Goal: Task Accomplishment & Management: Manage account settings

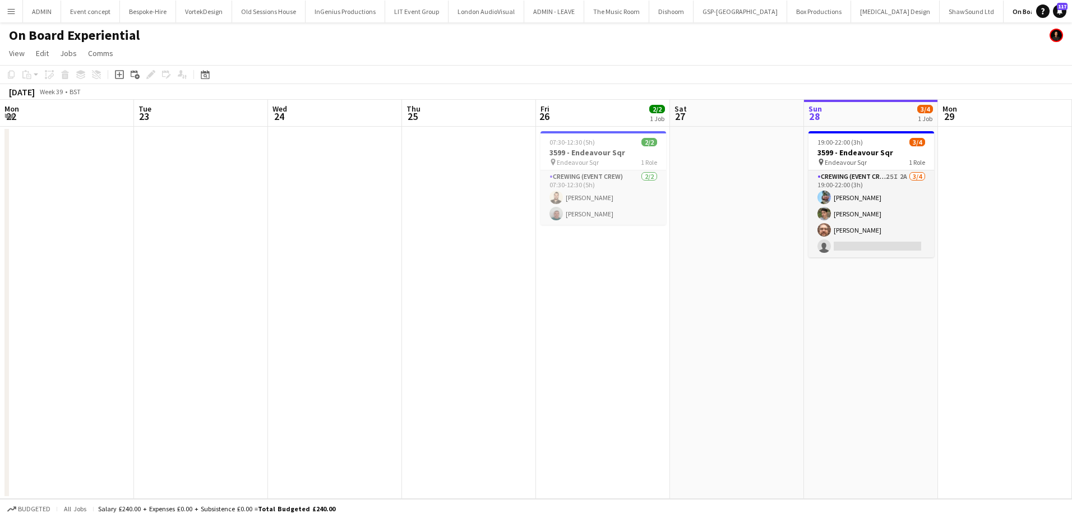
scroll to position [0, 386]
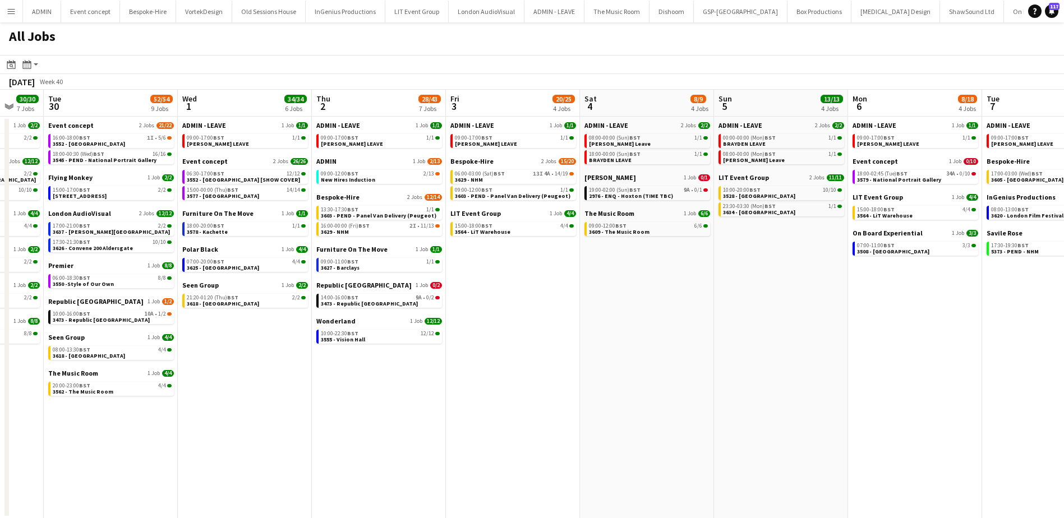
drag, startPoint x: 917, startPoint y: 348, endPoint x: 584, endPoint y: 329, distance: 334.1
click at [558, 329] on app-calendar-viewport "Sat 27 35/38 6 Jobs Sun 28 26/27 8 Jobs Mon 29 30/30 7 Jobs Tue 30 52/54 9 Jobs…" at bounding box center [532, 304] width 1064 height 429
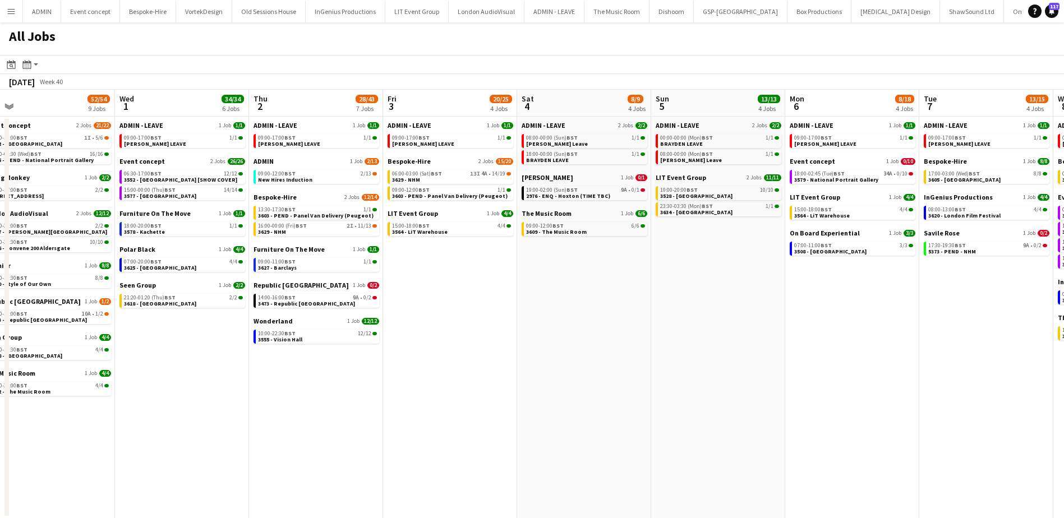
scroll to position [0, 368]
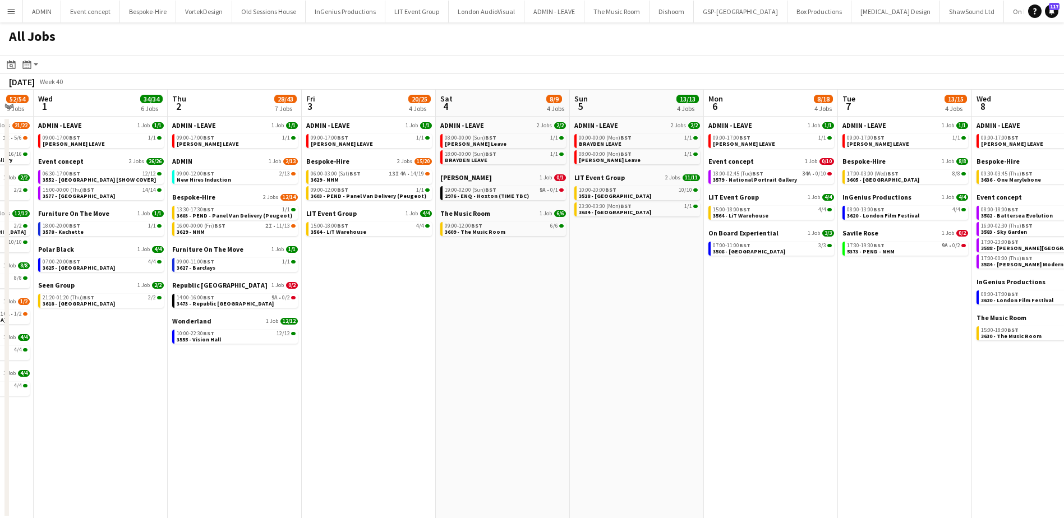
drag, startPoint x: 876, startPoint y: 335, endPoint x: 733, endPoint y: 335, distance: 143.0
click at [733, 335] on app-calendar-viewport "Sun 28 26/27 8 Jobs Mon 29 30/30 7 Jobs Tue 30 52/54 9 Jobs Wed 1 34/34 6 Jobs …" at bounding box center [532, 304] width 1064 height 429
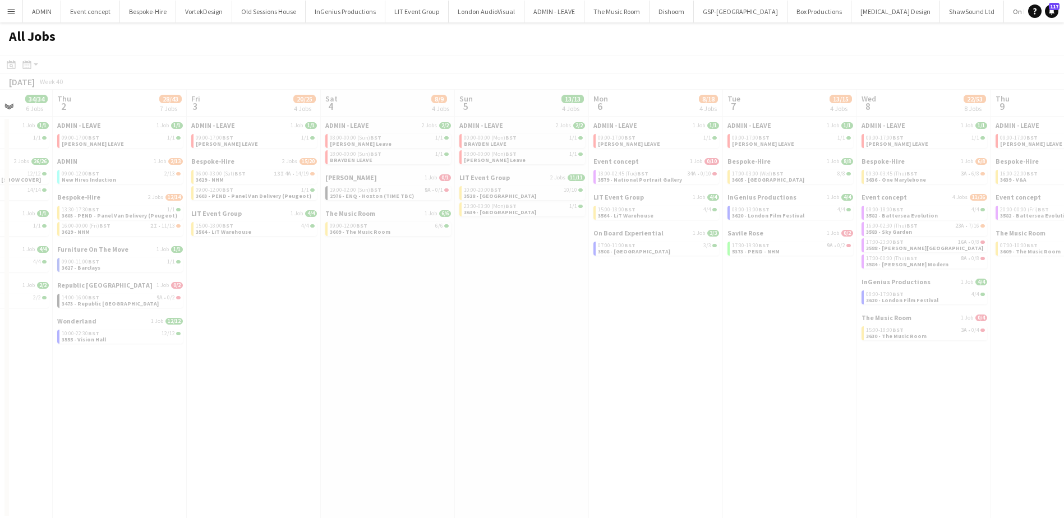
drag, startPoint x: 850, startPoint y: 353, endPoint x: 346, endPoint y: 343, distance: 504.1
click at [342, 343] on app-all-jobs "All Jobs Date picker SEP 2025 SEP 2025 Monday M Tuesday T Wednesday W Thursday …" at bounding box center [532, 270] width 1064 height 496
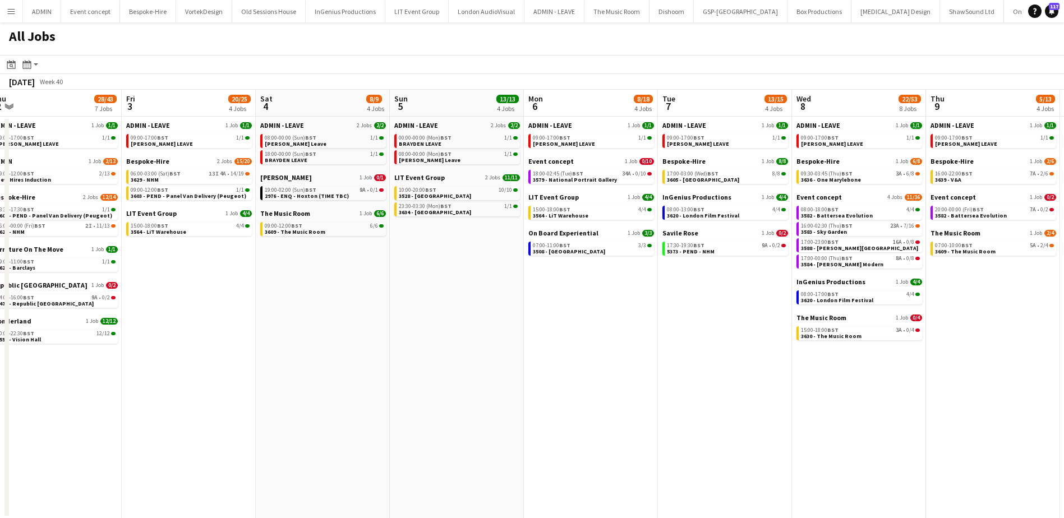
drag, startPoint x: 810, startPoint y: 413, endPoint x: 561, endPoint y: 394, distance: 249.7
click at [499, 394] on app-calendar-viewport "Mon 29 30/30 7 Jobs Tue 30 52/54 9 Jobs Wed 1 34/34 6 Jobs Thu 2 28/43 7 Jobs F…" at bounding box center [532, 304] width 1064 height 429
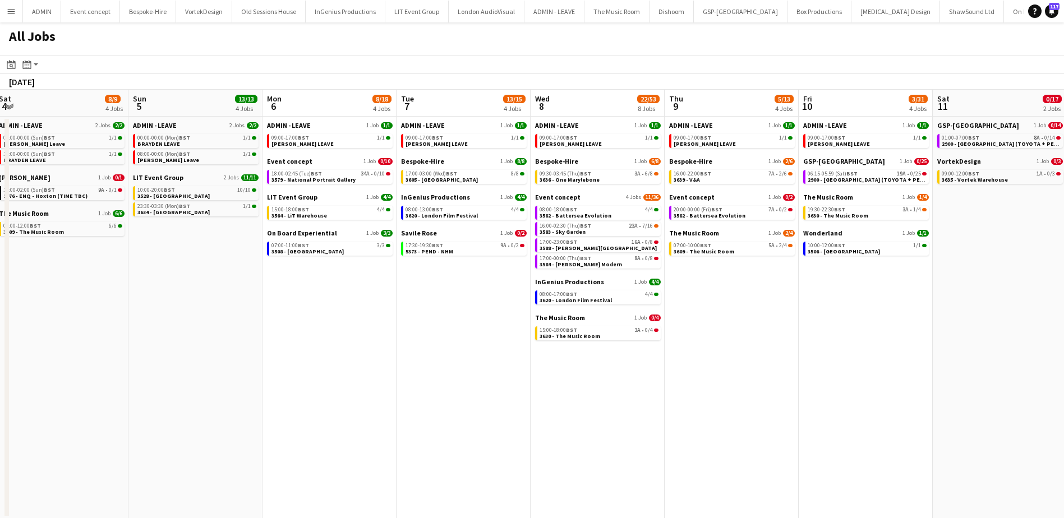
click at [390, 379] on app-all-jobs "All Jobs Date picker SEP 2025 SEP 2025 Monday M Tuesday T Wednesday W Thursday …" at bounding box center [532, 270] width 1064 height 496
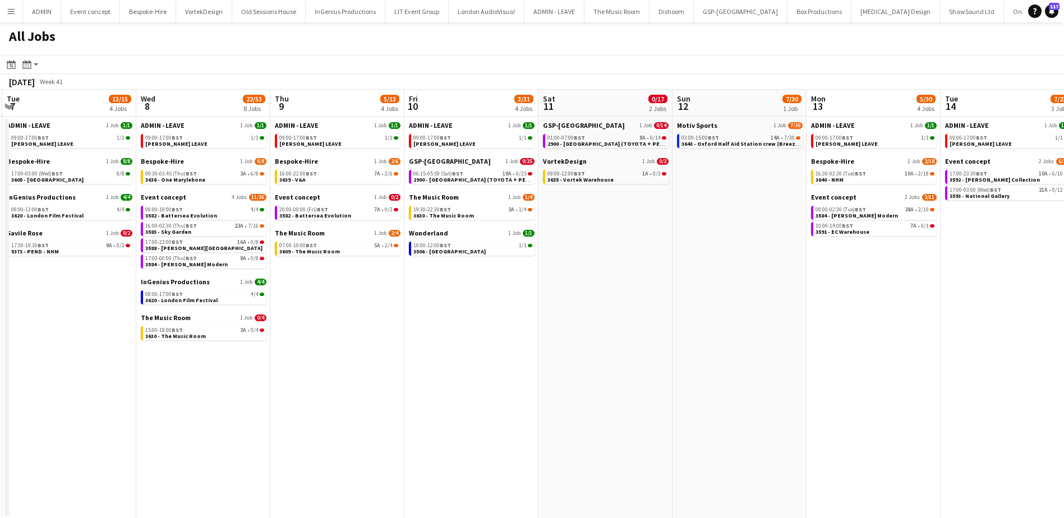
scroll to position [0, 395]
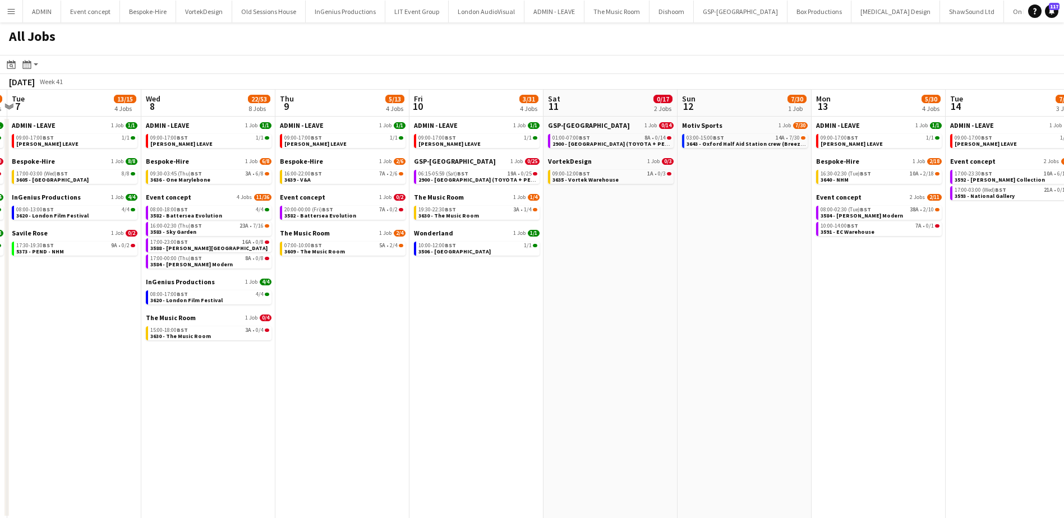
drag, startPoint x: 553, startPoint y: 377, endPoint x: 464, endPoint y: 362, distance: 90.4
click at [424, 371] on app-calendar-viewport "Sat 4 8/9 4 Jobs Sun 5 13/13 4 Jobs Mon 6 8/18 4 Jobs Tue 7 13/15 4 Jobs Wed 8 …" at bounding box center [532, 304] width 1064 height 429
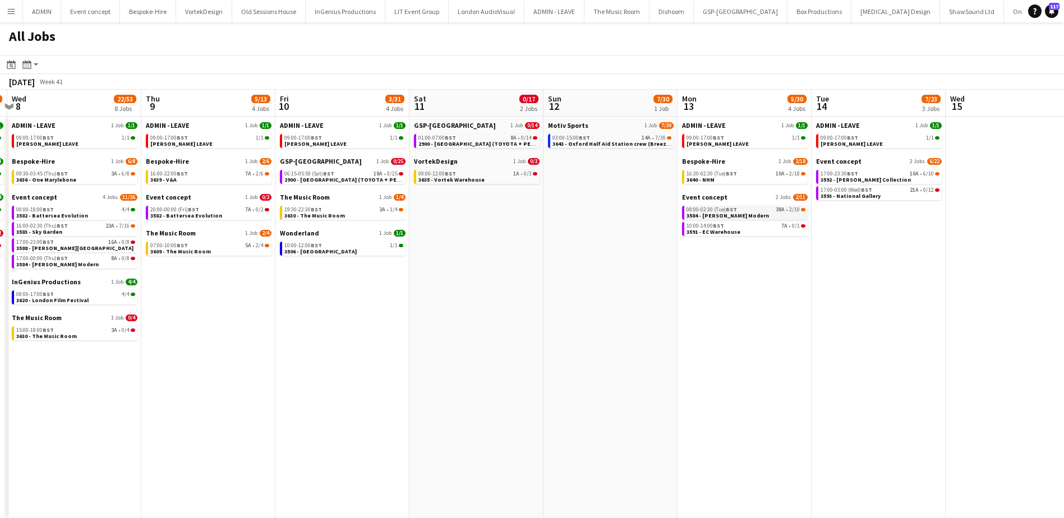
click at [778, 209] on span "38A" at bounding box center [779, 210] width 9 height 6
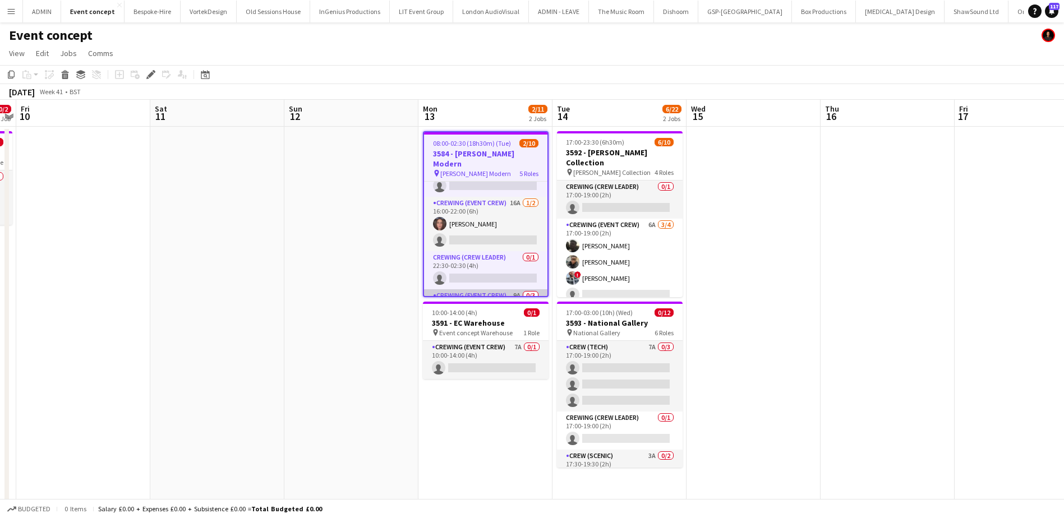
scroll to position [91, 0]
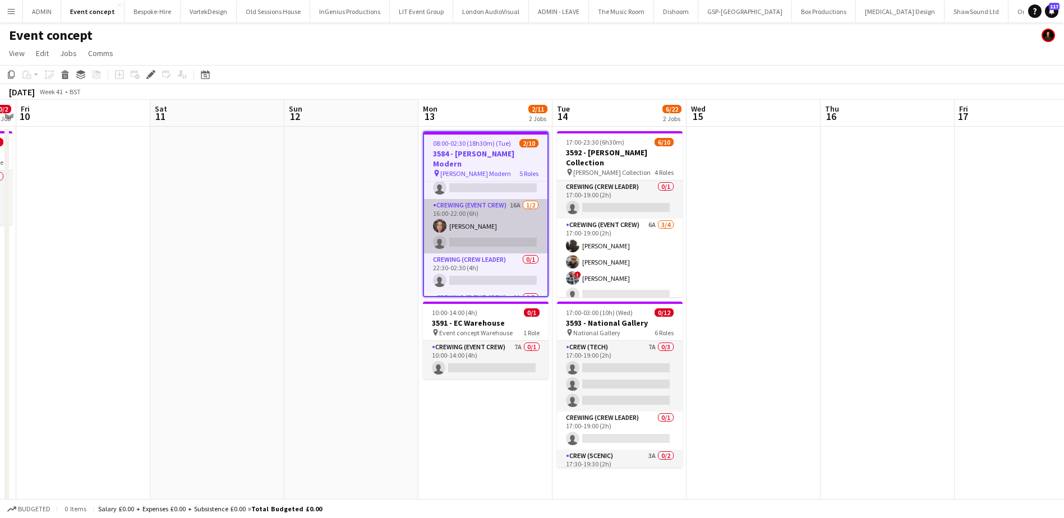
click at [501, 233] on app-card-role "Crewing (Event Crew) 16A 1/2 16:00-22:00 (6h) Jekaterina Berezina single-neutra…" at bounding box center [485, 226] width 123 height 54
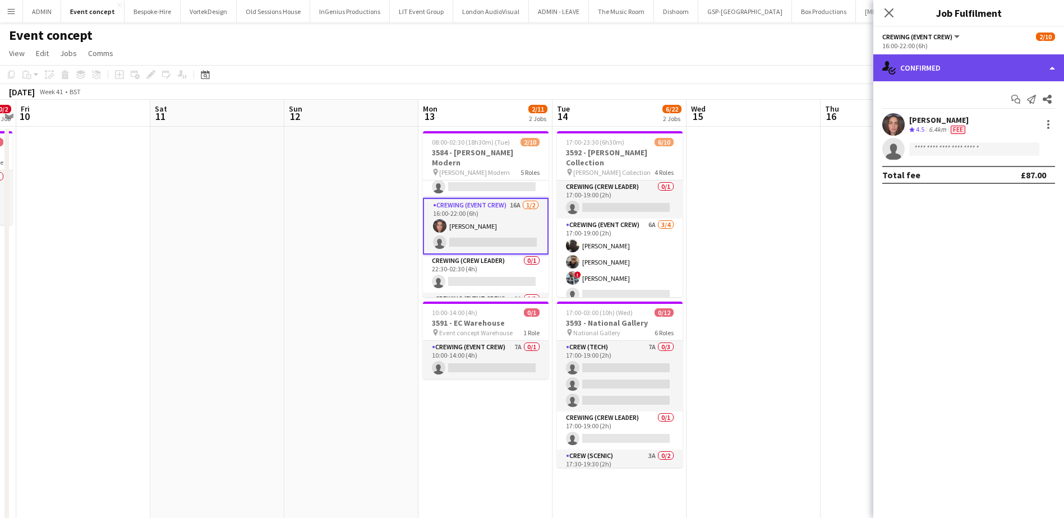
click at [995, 62] on div "single-neutral-actions-check-2 Confirmed" at bounding box center [968, 67] width 191 height 27
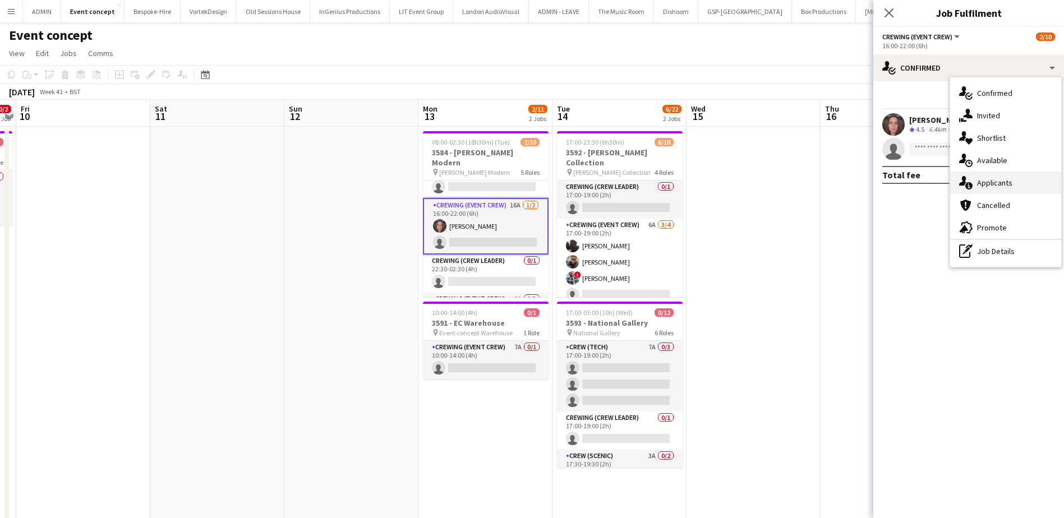
click at [1015, 181] on div "single-neutral-actions-information Applicants" at bounding box center [1005, 183] width 111 height 22
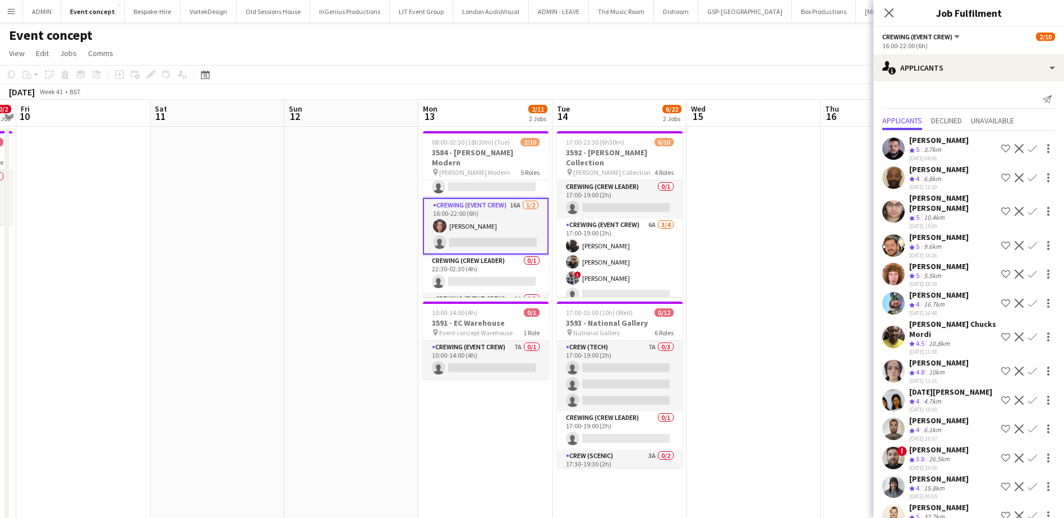
click at [1028, 424] on app-icon "Confirm" at bounding box center [1032, 428] width 9 height 9
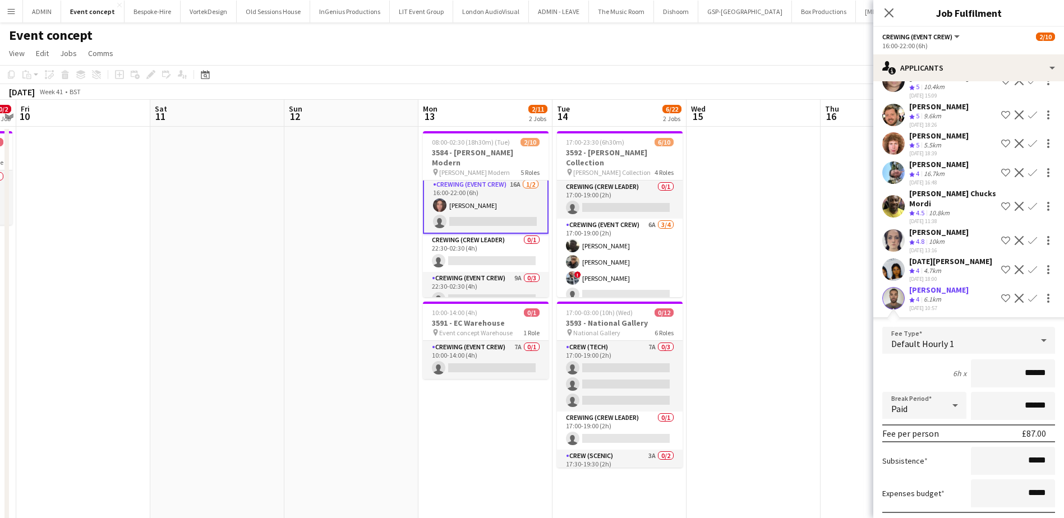
scroll to position [168, 0]
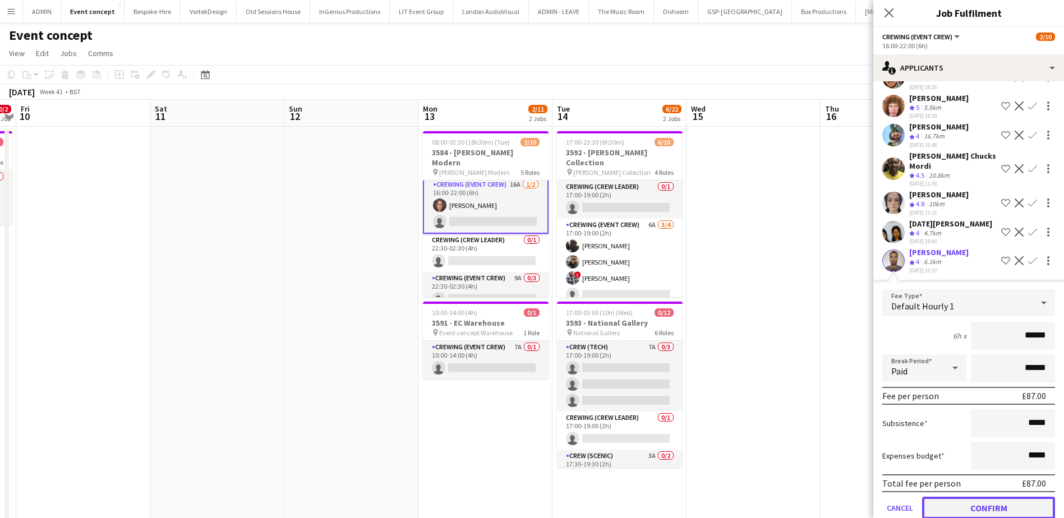
click at [991, 497] on button "Confirm" at bounding box center [988, 508] width 133 height 22
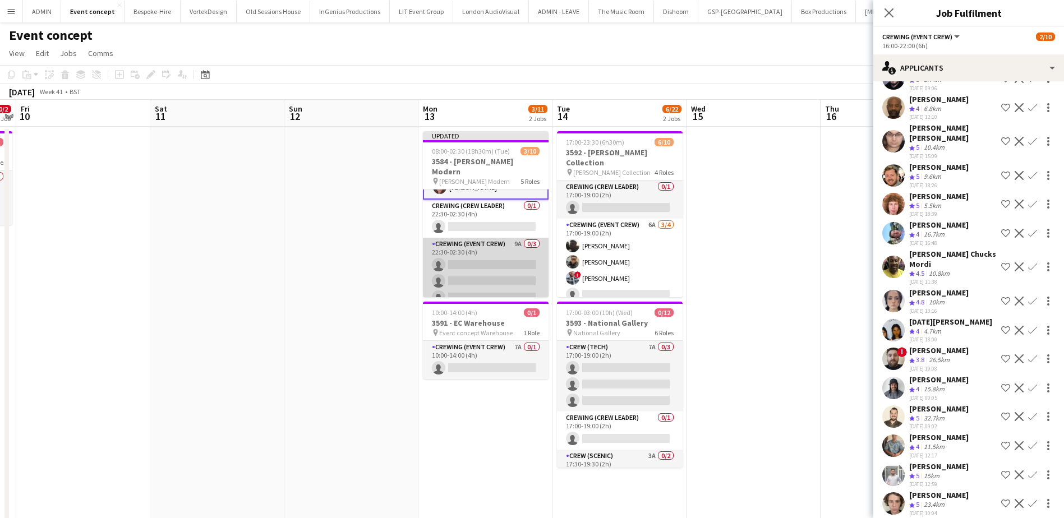
scroll to position [0, 0]
click at [480, 252] on app-card-role "Crewing (Event Crew) 9A 0/3 22:30-02:30 (4h) single-neutral-actions single-neut…" at bounding box center [486, 272] width 126 height 71
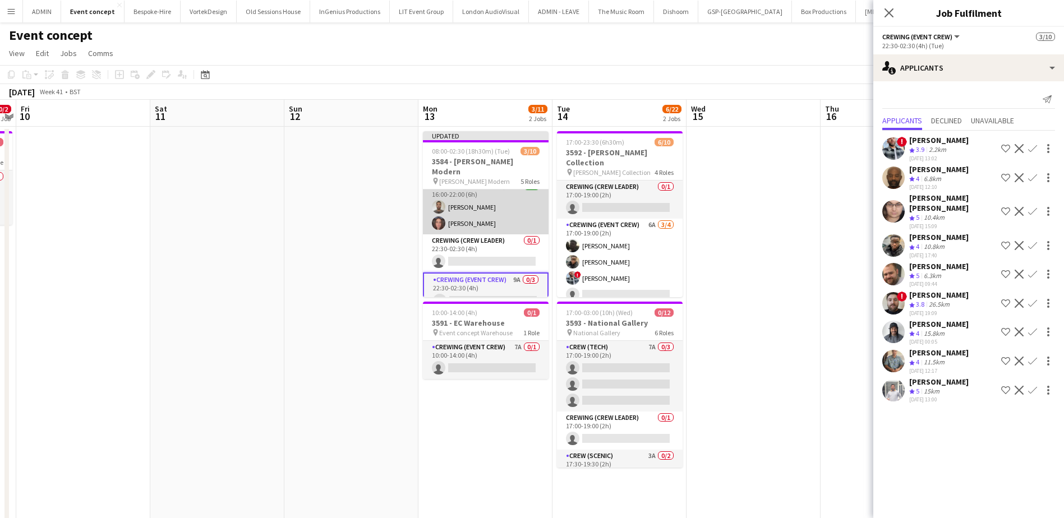
scroll to position [155, 0]
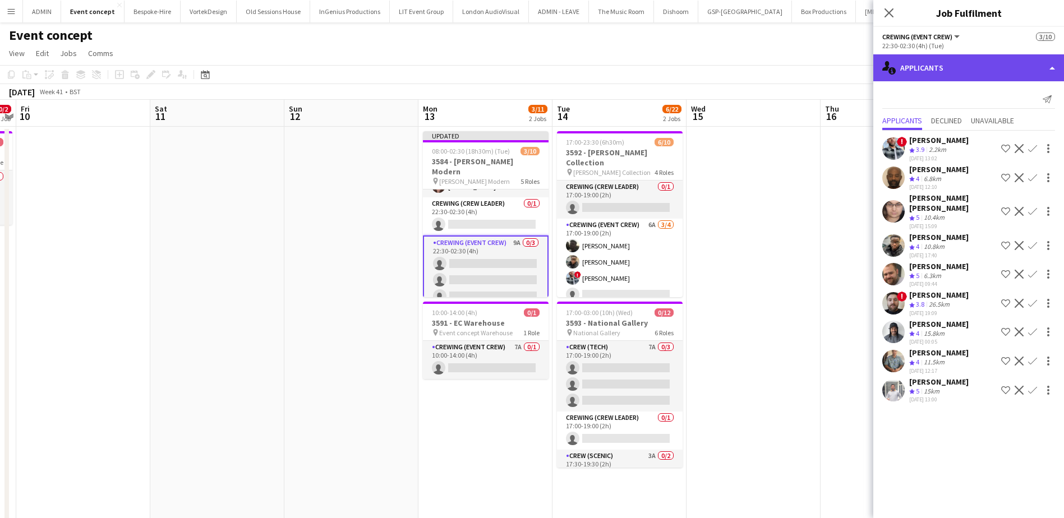
click at [997, 59] on div "single-neutral-actions-information Applicants" at bounding box center [968, 67] width 191 height 27
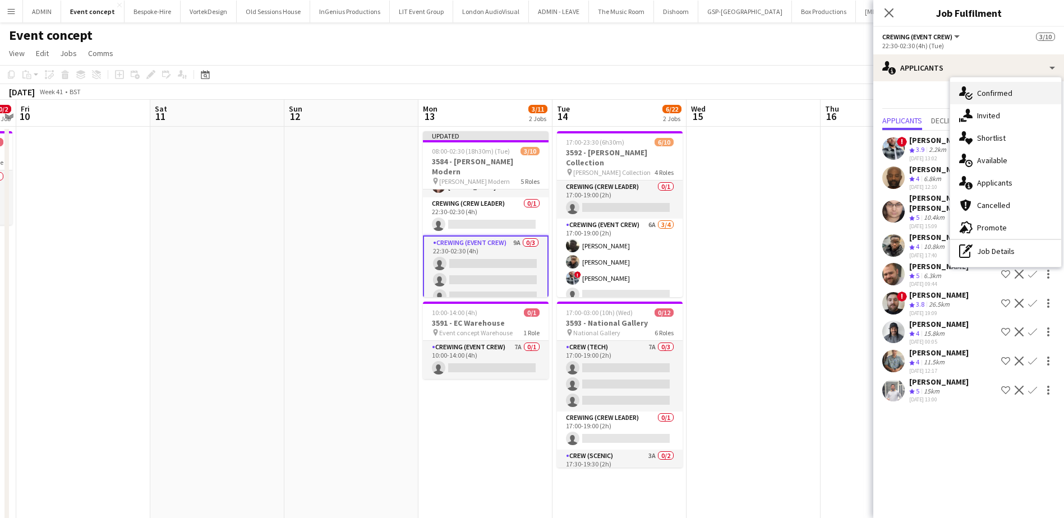
click at [999, 95] on span "Confirmed" at bounding box center [994, 93] width 35 height 10
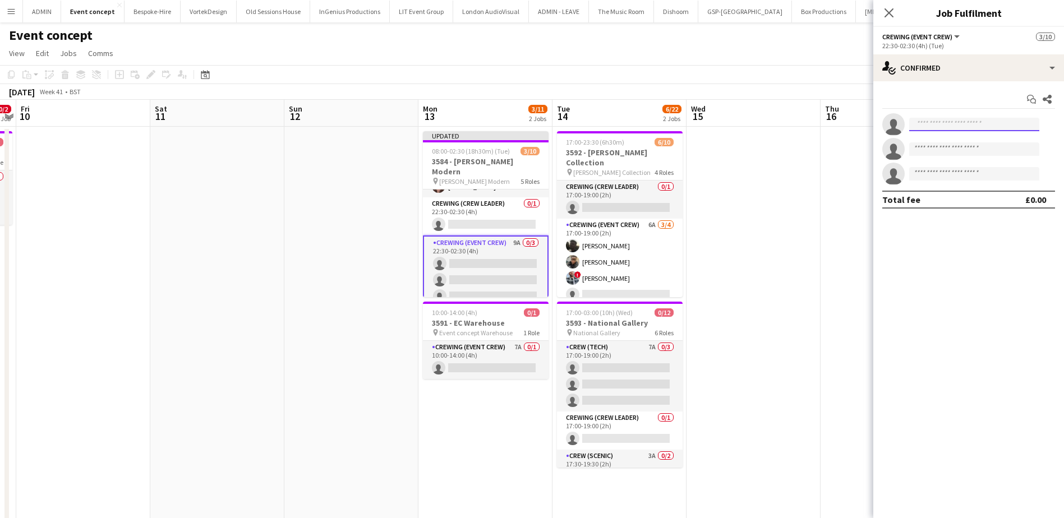
click at [930, 124] on input at bounding box center [974, 124] width 130 height 13
type input "******"
click at [921, 158] on span "+447584633218" at bounding box center [974, 158] width 112 height 9
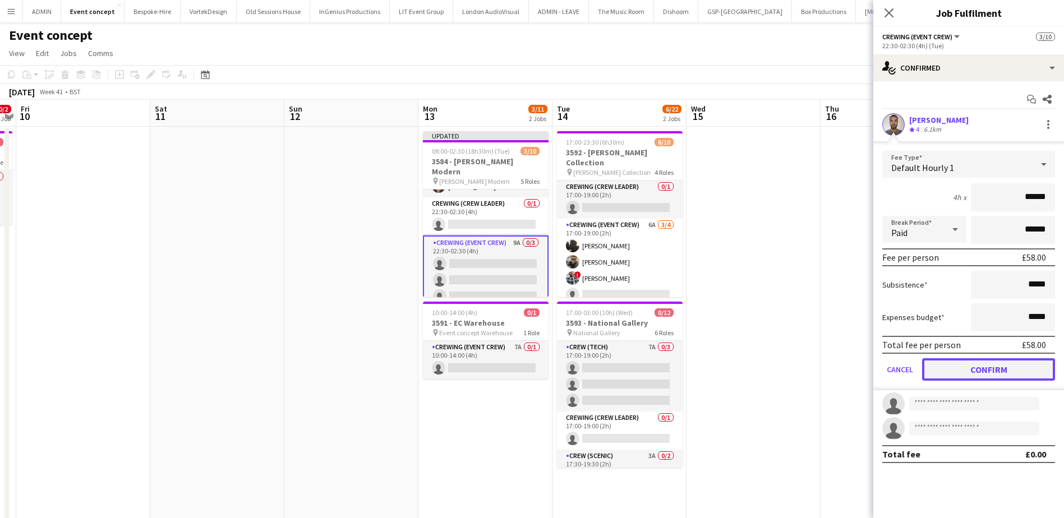
click at [984, 367] on button "Confirm" at bounding box center [988, 369] width 133 height 22
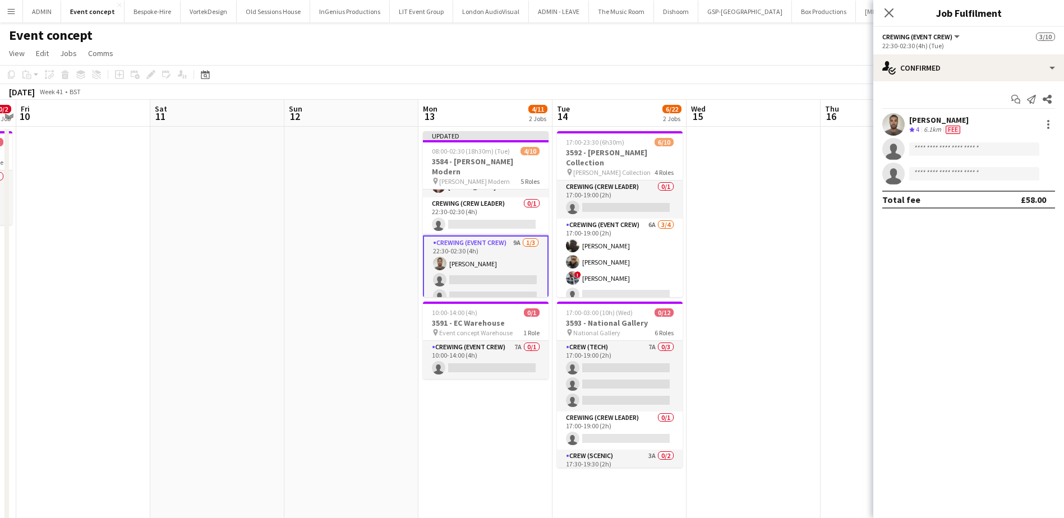
click at [792, 223] on app-date-cell at bounding box center [753, 475] width 134 height 697
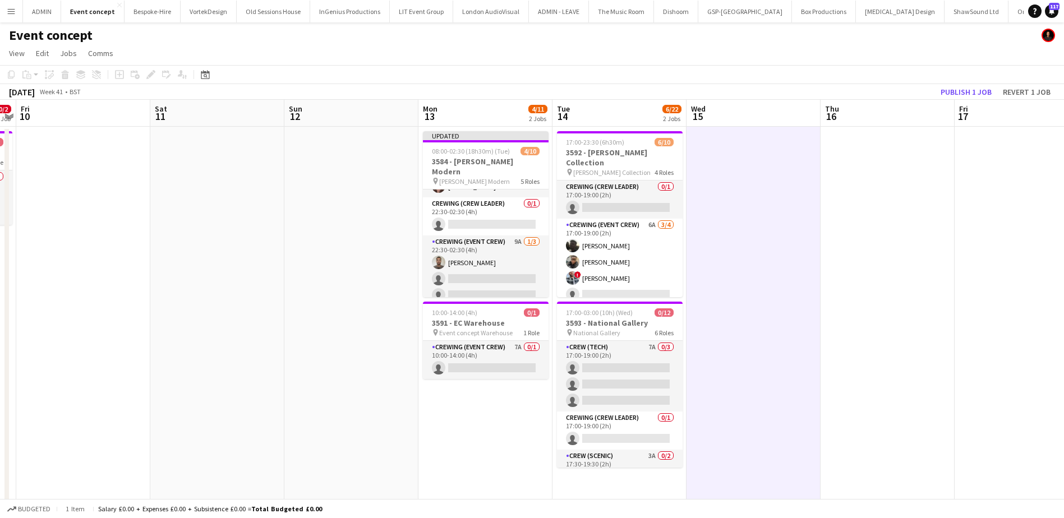
scroll to position [154, 0]
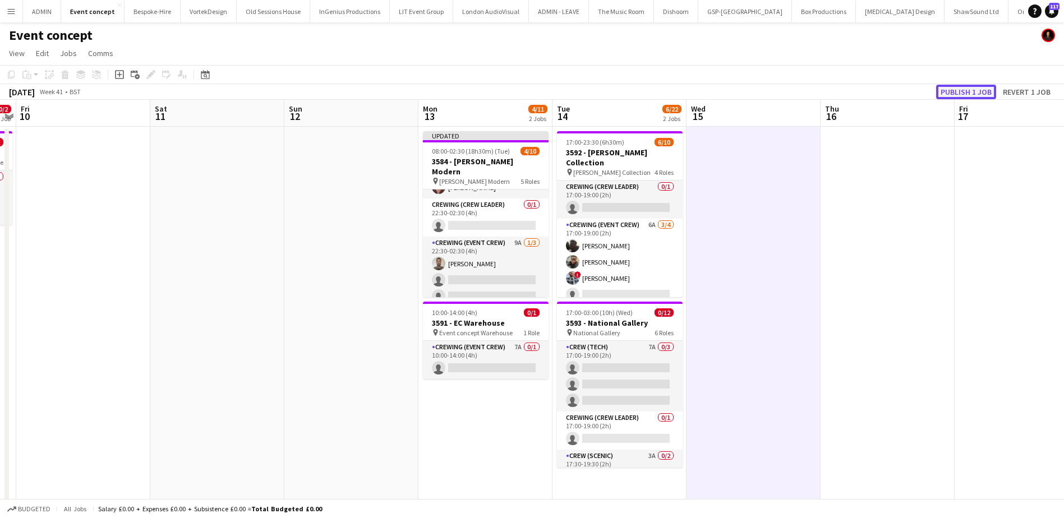
click at [975, 94] on button "Publish 1 job" at bounding box center [966, 92] width 60 height 15
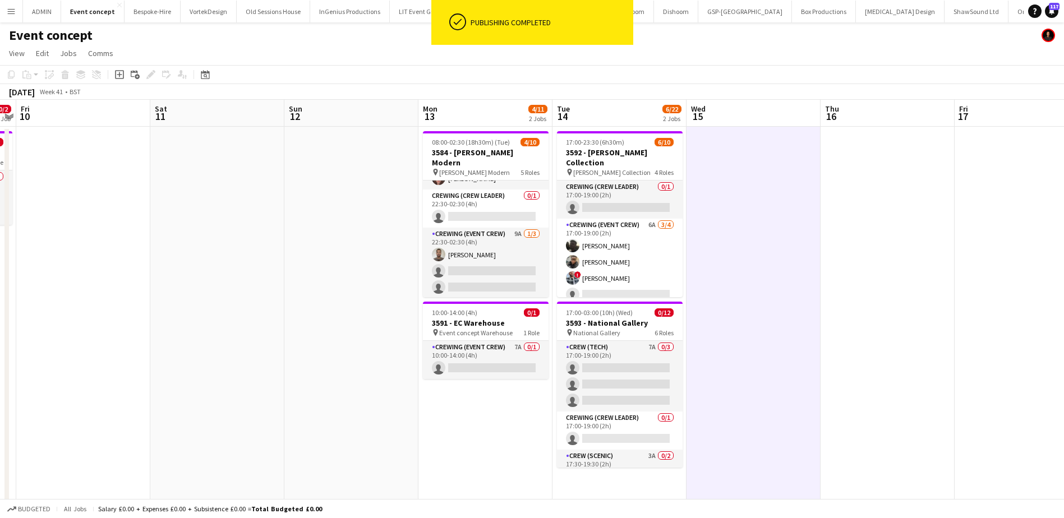
scroll to position [145, 0]
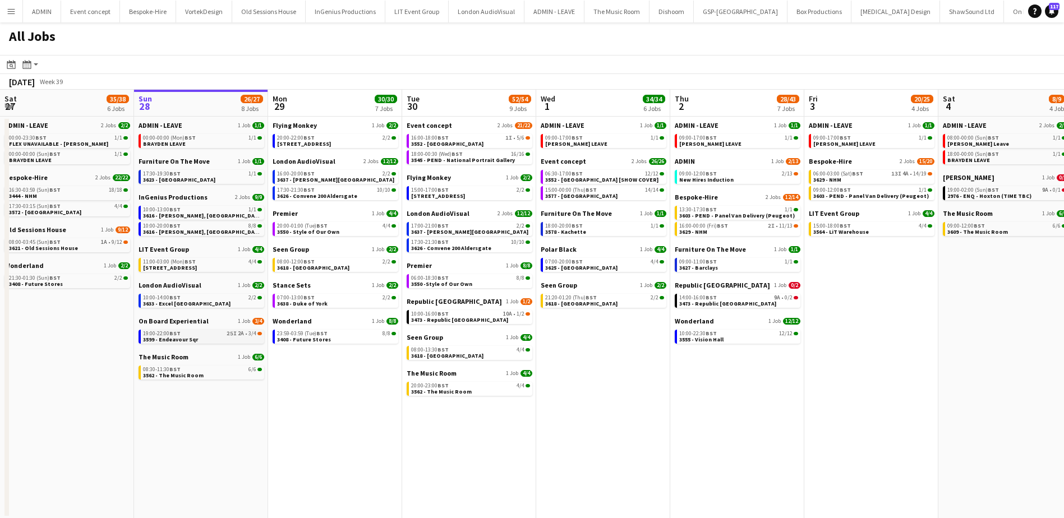
click at [215, 336] on link "19:00-22:00 BST 25I 2A • 3/4 3599 - Endeavour Sqr" at bounding box center [202, 336] width 119 height 13
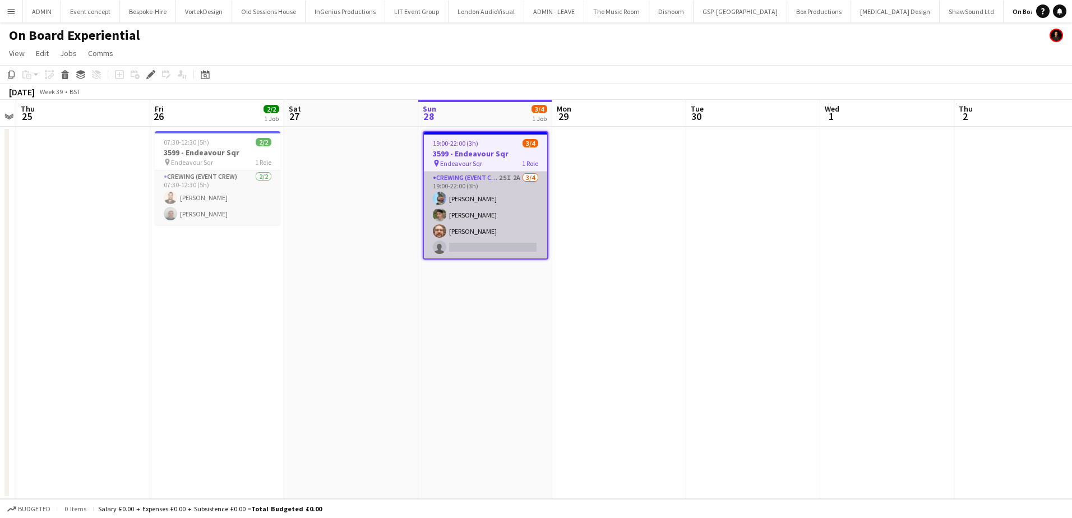
click at [482, 225] on app-card-role "Crewing (Event Crew) 25I 2A [DATE] 19:00-22:00 (3h) [PERSON_NAME] [PERSON_NAME]…" at bounding box center [485, 215] width 123 height 87
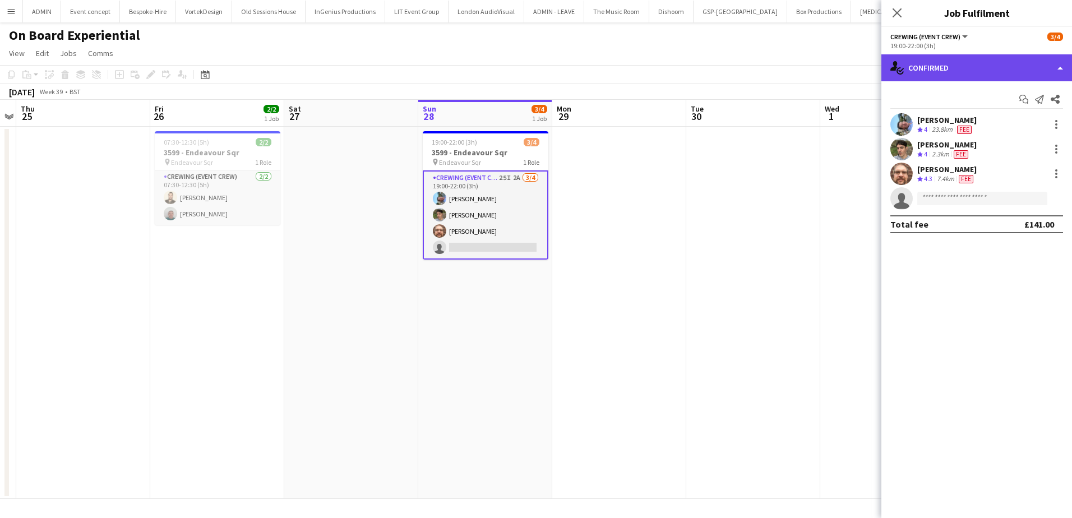
click at [990, 62] on div "single-neutral-actions-check-2 Confirmed" at bounding box center [976, 67] width 191 height 27
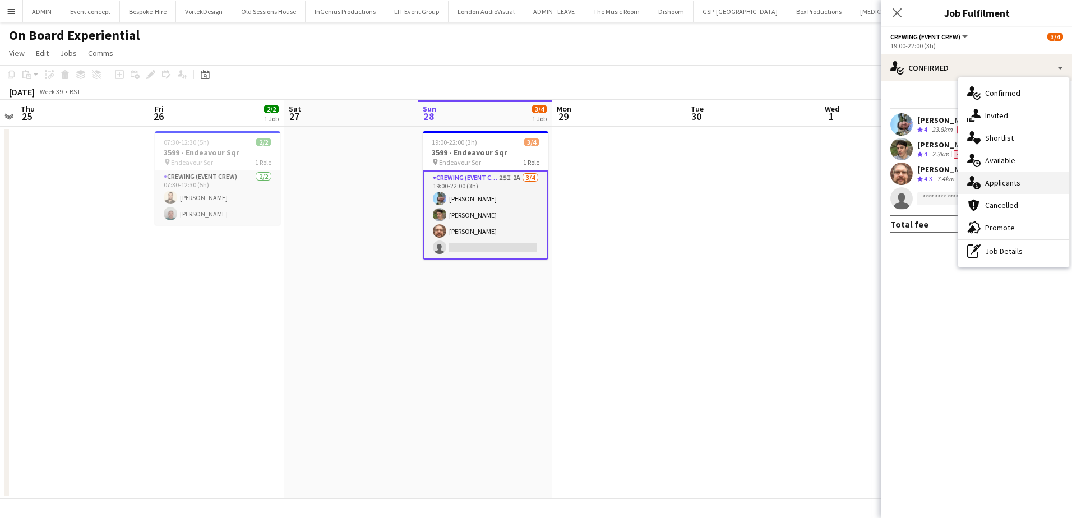
click at [1018, 186] on span "Applicants" at bounding box center [1002, 183] width 35 height 10
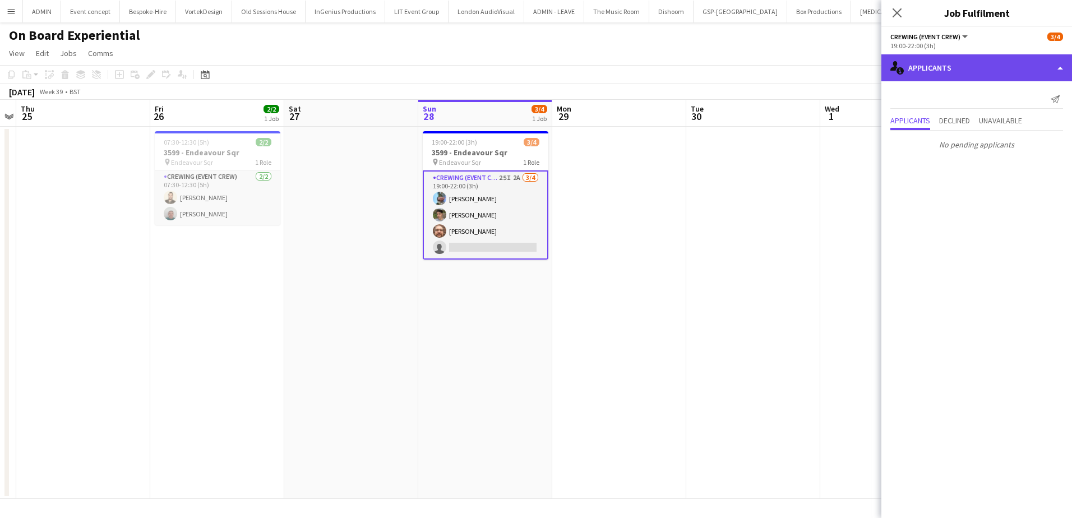
click at [1009, 61] on div "single-neutral-actions-information Applicants" at bounding box center [976, 67] width 191 height 27
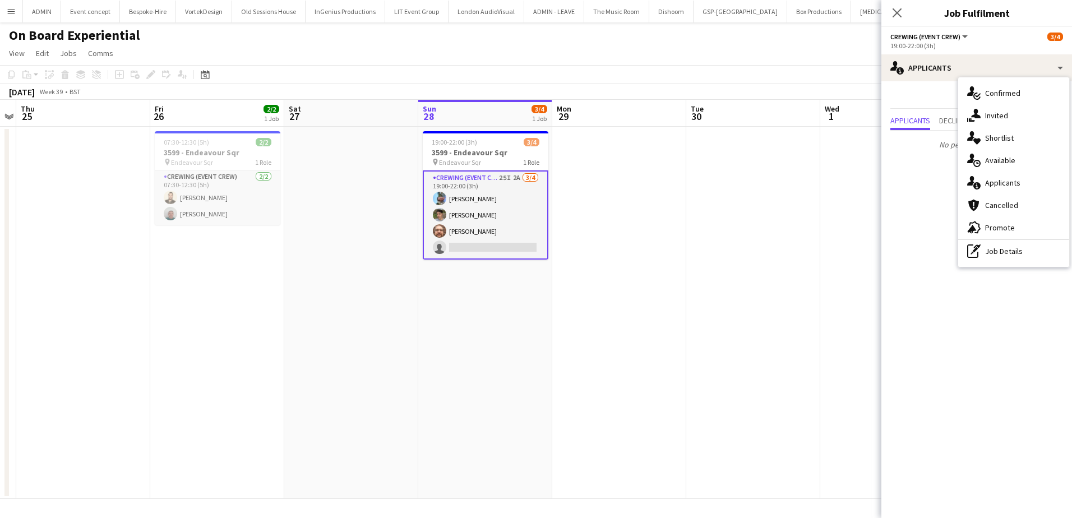
click at [687, 190] on app-date-cell at bounding box center [753, 313] width 134 height 372
